Goal: Ask a question: Seek information or help from site administrators or community

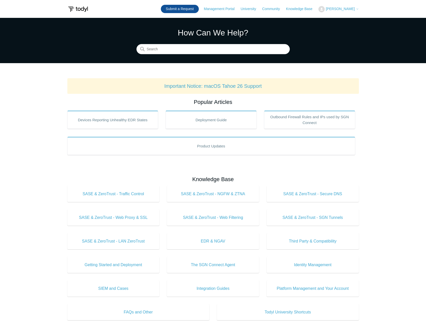
click at [185, 8] on link "Submit a Request" at bounding box center [180, 9] width 38 height 8
click at [188, 45] on input "Search" at bounding box center [212, 49] width 153 height 10
drag, startPoint x: 184, startPoint y: 48, endPoint x: 116, endPoint y: 39, distance: 68.9
click at [116, 39] on section "How Can We Help? Search There are no matching results in this help center. Sele…" at bounding box center [213, 40] width 426 height 45
type input "not getting email"
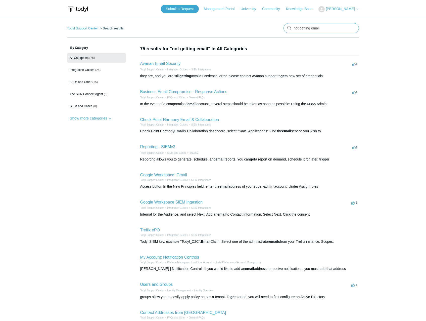
click at [324, 26] on input "not getting email" at bounding box center [321, 28] width 75 height 10
type input "not getting email ios"
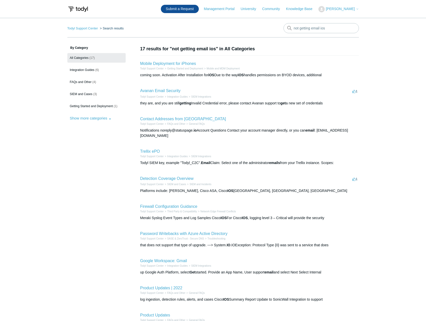
click at [198, 11] on link "Submit a Request" at bounding box center [180, 9] width 38 height 8
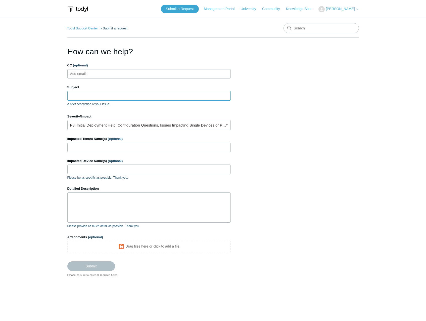
drag, startPoint x: 84, startPoint y: 97, endPoint x: 95, endPoint y: 97, distance: 10.8
click at [84, 97] on input "Subject" at bounding box center [148, 96] width 163 height 10
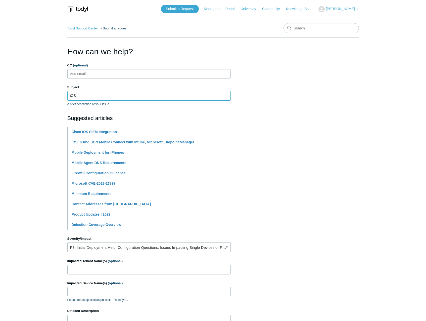
click at [178, 93] on input "iOS" at bounding box center [148, 96] width 163 height 10
click at [215, 115] on h2 "Suggested articles" at bounding box center [148, 118] width 163 height 8
click at [143, 97] on input "iOS" at bounding box center [148, 96] width 163 height 10
drag, startPoint x: 100, startPoint y: 94, endPoint x: 145, endPoint y: 91, distance: 44.3
click at [145, 91] on input "iOS devices having issues" at bounding box center [148, 96] width 163 height 10
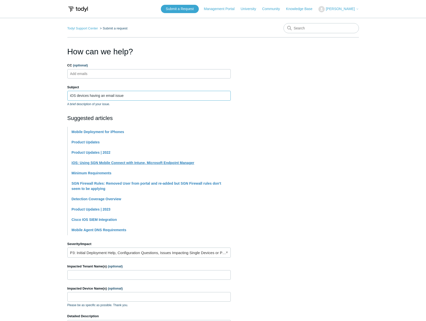
type input "iOS devices having an email issue"
click at [179, 162] on link "iOS: Using SGN Mobile Connect with Intune, Microsoft Endpoint Manager" at bounding box center [133, 163] width 123 height 4
click at [100, 132] on link "Mobile Deployment for iPhones" at bounding box center [98, 132] width 53 height 4
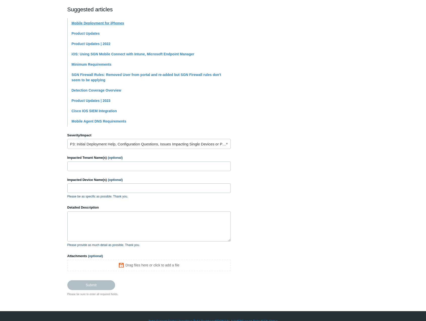
scroll to position [119, 0]
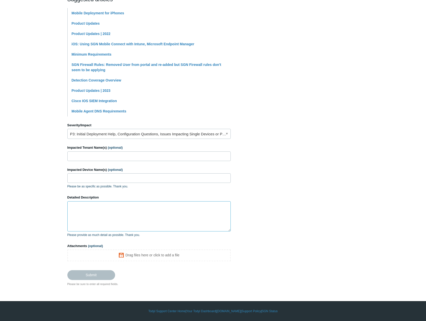
click at [122, 212] on textarea "Detailed Description" at bounding box center [148, 216] width 163 height 30
click at [115, 177] on input "Impacted Device Name(s) (optional)" at bounding box center [148, 178] width 163 height 10
click at [104, 152] on input "Impacted Tenant Name(s) (optional)" at bounding box center [148, 156] width 163 height 10
type input "Adigeo"
click at [106, 177] on input "Impacted Device Name(s) (optional)" at bounding box center [148, 178] width 163 height 10
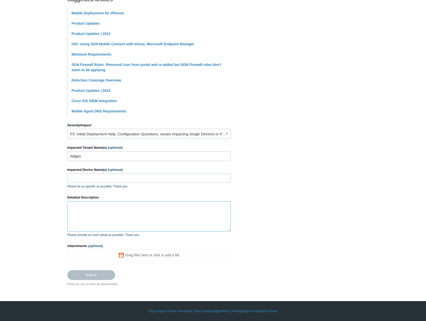
click at [183, 207] on textarea "Detailed Description" at bounding box center [148, 216] width 163 height 30
paste textarea "Problem Description: In the past week, I wasn't able to get emails on my phone …"
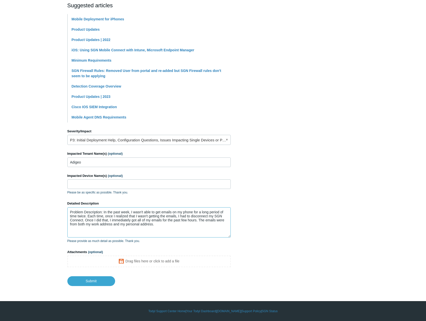
scroll to position [113, 0]
type textarea "Problem Description: In the past week, I wasn't able to get emails on my phone …"
click at [174, 183] on input "Impacted Device Name(s) (optional)" at bounding box center [148, 184] width 163 height 10
paste input "iPhone"
click at [80, 185] on input "iPhone" at bounding box center [148, 184] width 163 height 10
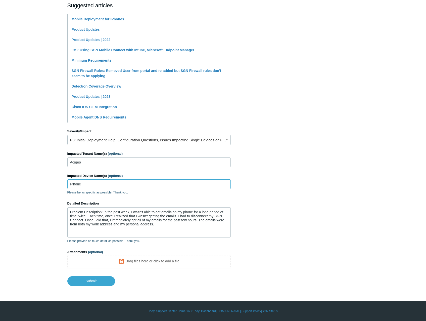
click at [80, 185] on input "iPhone" at bounding box center [148, 184] width 163 height 10
type input "iPhone"
click at [187, 209] on textarea "Problem Description: In the past week, I wasn't able to get emails on my phone …" at bounding box center [148, 222] width 163 height 30
click at [70, 213] on textarea "Problem Description: In the past week, I wasn't able to get emails on my phone …" at bounding box center [148, 222] width 163 height 30
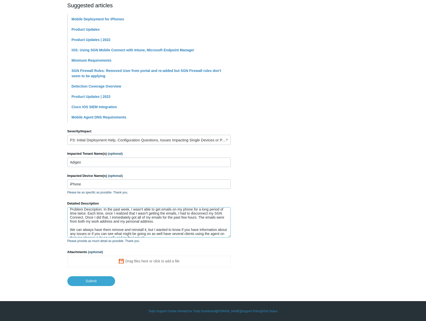
scroll to position [16, 0]
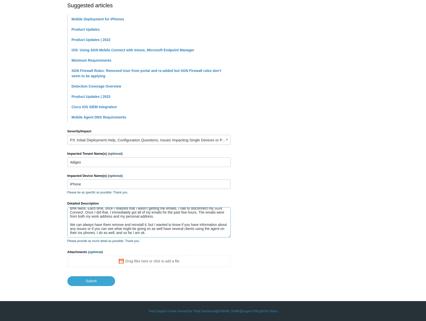
drag, startPoint x: 71, startPoint y: 225, endPoint x: 169, endPoint y: 235, distance: 98.6
click at [169, 235] on textarea "Received this ticket from our client this morning. Problem Description: In the …" at bounding box center [148, 222] width 163 height 30
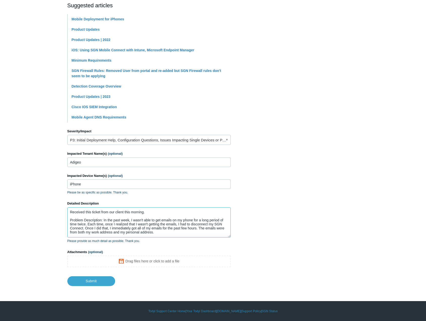
scroll to position [0, 0]
click at [156, 211] on textarea "Received this ticket from our client this morning. Problem Description: In the …" at bounding box center [148, 222] width 163 height 30
paste textarea "We can always have them remove and reinstall it, but I wanted to know if you ha…"
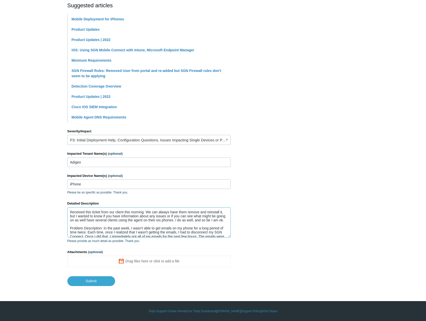
click at [88, 227] on textarea "Received this ticket from our client this morning. We can always have them remo…" at bounding box center [148, 222] width 163 height 30
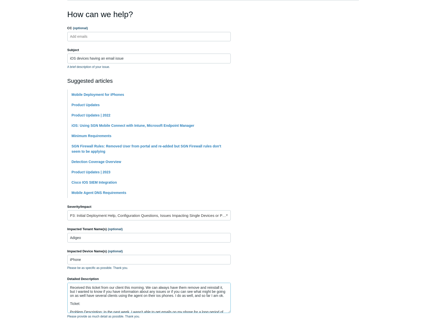
click at [110, 298] on textarea "Received this ticket from our client this morning. We can always have them remo…" at bounding box center [148, 298] width 163 height 30
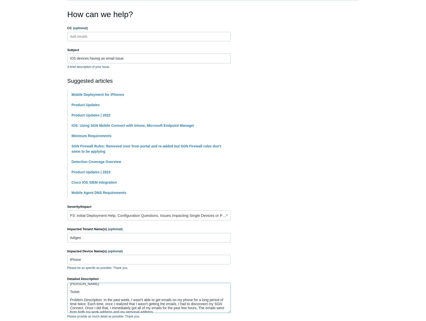
scroll to position [19, 0]
click at [98, 305] on textarea "Received this ticket from our client this morning. We can always have them remo…" at bounding box center [148, 298] width 163 height 30
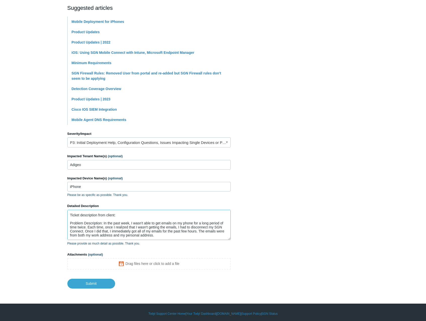
scroll to position [113, 0]
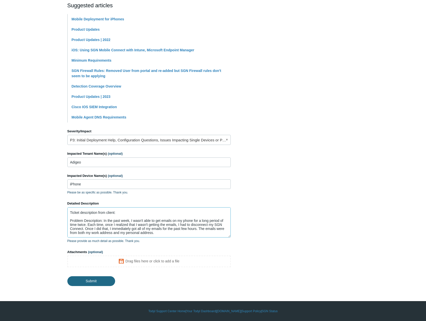
type textarea "Received this ticket from our client this morning. We can always have them remo…"
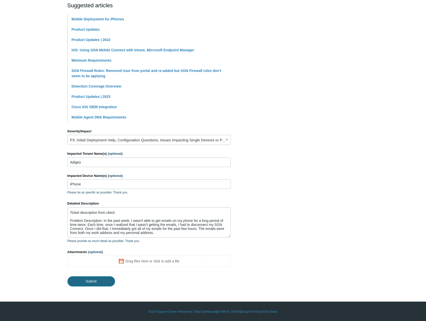
click at [97, 284] on input "Submit" at bounding box center [91, 281] width 48 height 10
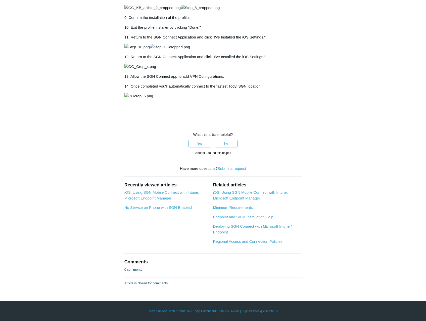
scroll to position [1006, 0]
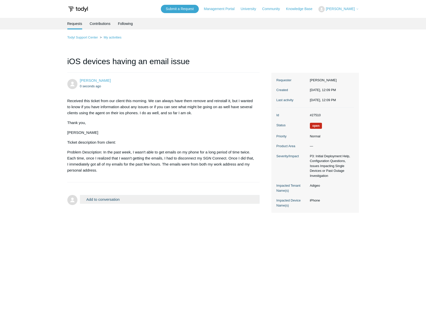
click at [209, 246] on main "Requests Contributions Following Todyl Support Center My activities iOS devices…" at bounding box center [213, 162] width 426 height 289
click at [272, 46] on div "Todyl Support Center My activities iOS devices having an email issue Diana Gile…" at bounding box center [213, 123] width 292 height 178
click at [101, 204] on div "Add to conversation CC Add emails Drag files here or click to add a file Submit" at bounding box center [170, 200] width 180 height 11
click at [102, 201] on button "Add to conversation" at bounding box center [170, 199] width 180 height 9
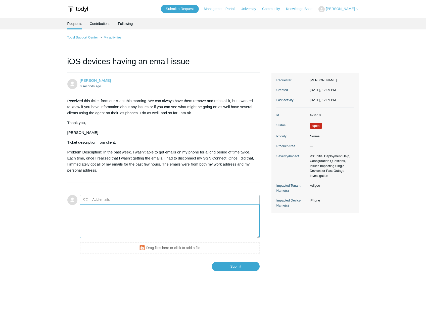
click at [101, 212] on textarea "Add your reply" at bounding box center [170, 221] width 180 height 34
click at [107, 214] on textarea "Add your reply" at bounding box center [170, 221] width 180 height 34
paste textarea "iPhone 13 Pro"
click at [131, 210] on textarea "iPhone 13 Pro" at bounding box center [170, 221] width 180 height 34
paste textarea "18.6"
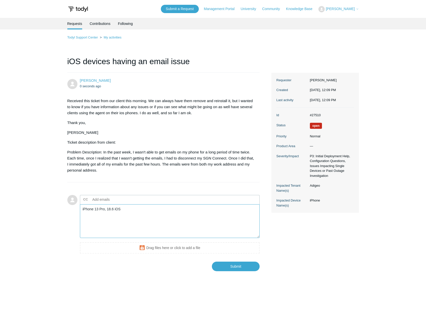
drag, startPoint x: 132, startPoint y: 209, endPoint x: 238, endPoint y: 217, distance: 106.1
click at [133, 209] on textarea "iPhone 13 Pro, 18.6 iOS" at bounding box center [170, 221] width 180 height 34
type textarea "Device: iPhone 13 Pro, 18.6 iOS"
click at [246, 268] on input "Submit" at bounding box center [236, 266] width 48 height 10
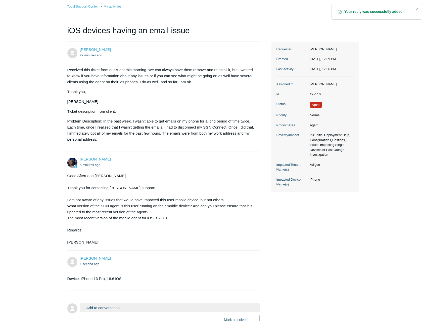
scroll to position [70, 0]
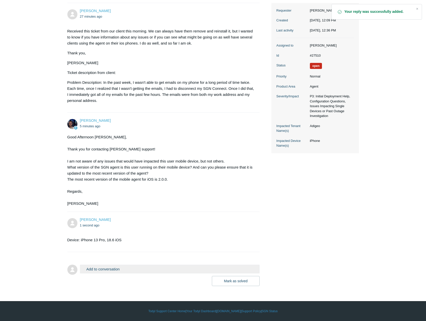
drag, startPoint x: 102, startPoint y: 268, endPoint x: 135, endPoint y: 265, distance: 33.4
click at [103, 268] on button "Add to conversation" at bounding box center [170, 268] width 180 height 9
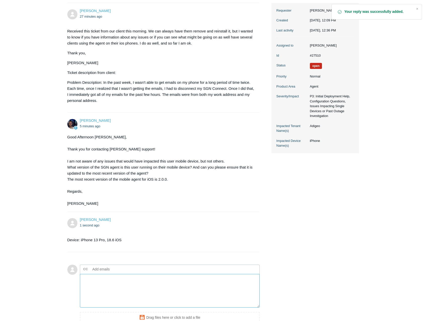
click at [113, 281] on textarea "Add your reply" at bounding box center [170, 291] width 180 height 34
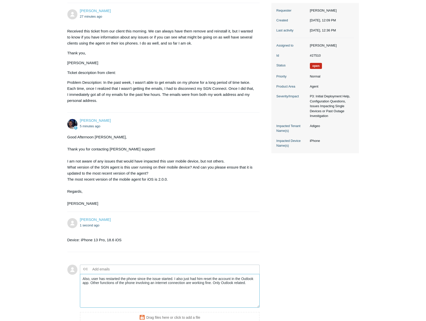
drag, startPoint x: 174, startPoint y: 278, endPoint x: 254, endPoint y: 288, distance: 80.6
click at [254, 288] on textarea "Also, user has restarted the phone since the issue started. I also just had him…" at bounding box center [170, 291] width 180 height 34
click at [241, 286] on textarea "Also, user has restarted the phone since the issue started. I also just had him…" at bounding box center [170, 291] width 180 height 34
drag, startPoint x: 213, startPoint y: 282, endPoint x: 256, endPoint y: 284, distance: 43.0
click at [256, 284] on textarea "Also, user has restarted the phone since the issue started. I also just had him…" at bounding box center [170, 291] width 180 height 34
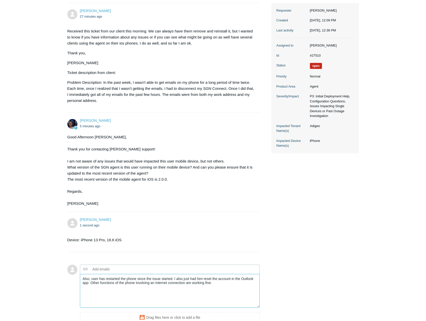
click at [173, 278] on textarea "Also, user has restarted the phone since the issue started. I also just had him…" at bounding box center [170, 291] width 180 height 34
paste textarea "Only Outlook related."
click at [251, 281] on textarea "Also, user has restarted the phone since the issue started. Only Outlook relate…" at bounding box center [170, 291] width 180 height 34
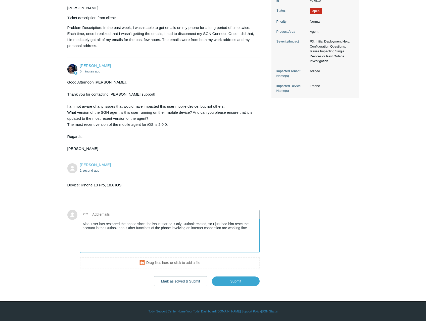
scroll to position [125, 0]
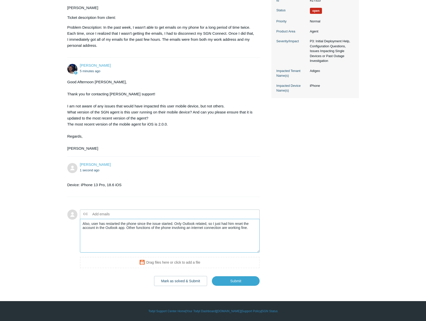
click at [126, 227] on textarea "Also, user has restarted the phone since the issue started. Only Outlook relate…" at bounding box center [170, 236] width 180 height 34
type textarea "Also, user has restarted the phone since the issue started. Only Outlook relate…"
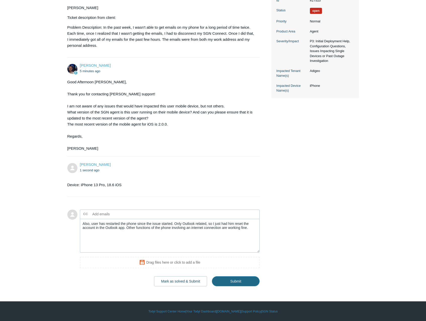
click at [246, 278] on input "Submit" at bounding box center [236, 281] width 48 height 10
